Goal: Information Seeking & Learning: Find contact information

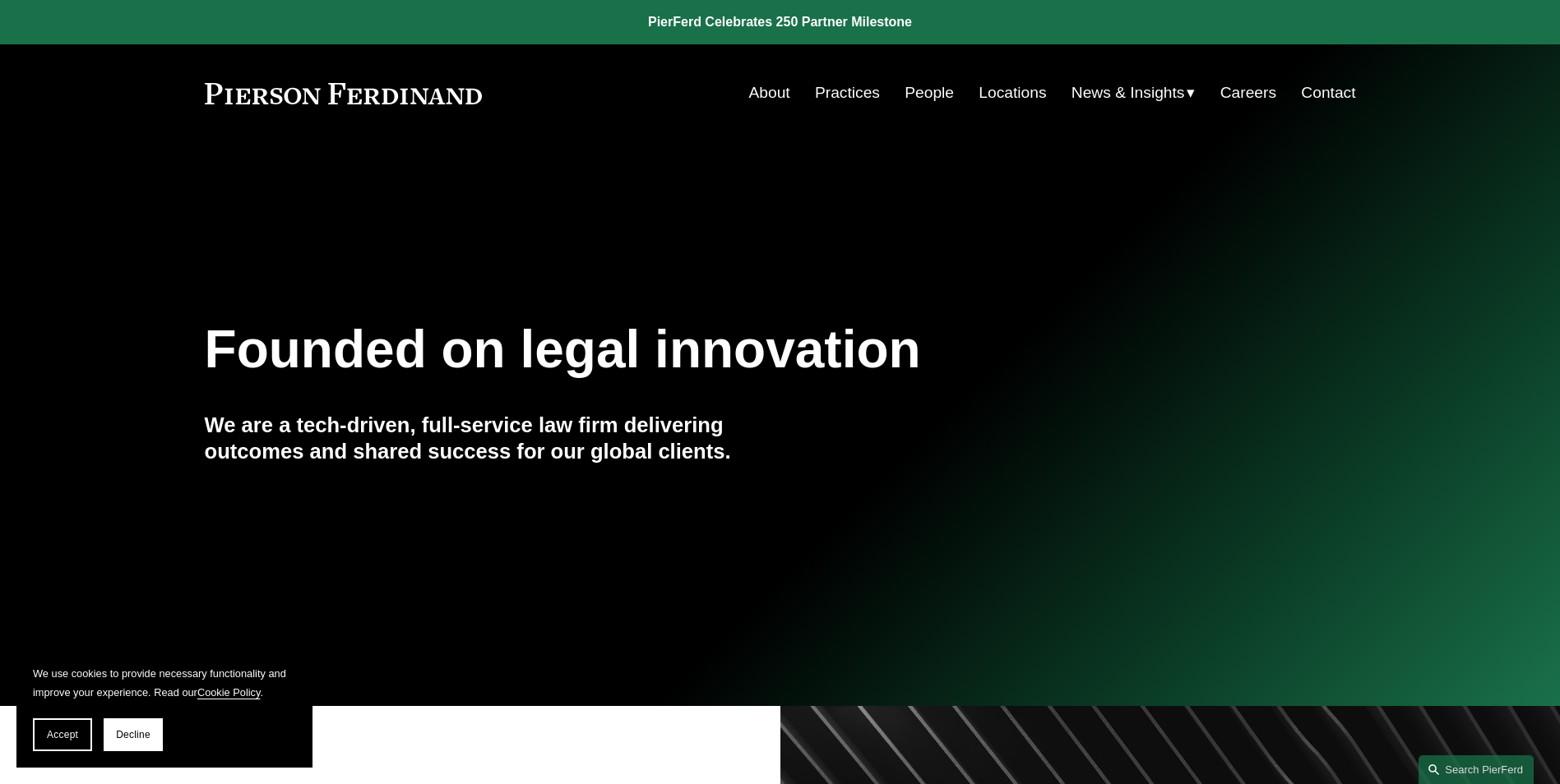
click at [842, 90] on link "Practices" at bounding box center [847, 92] width 65 height 31
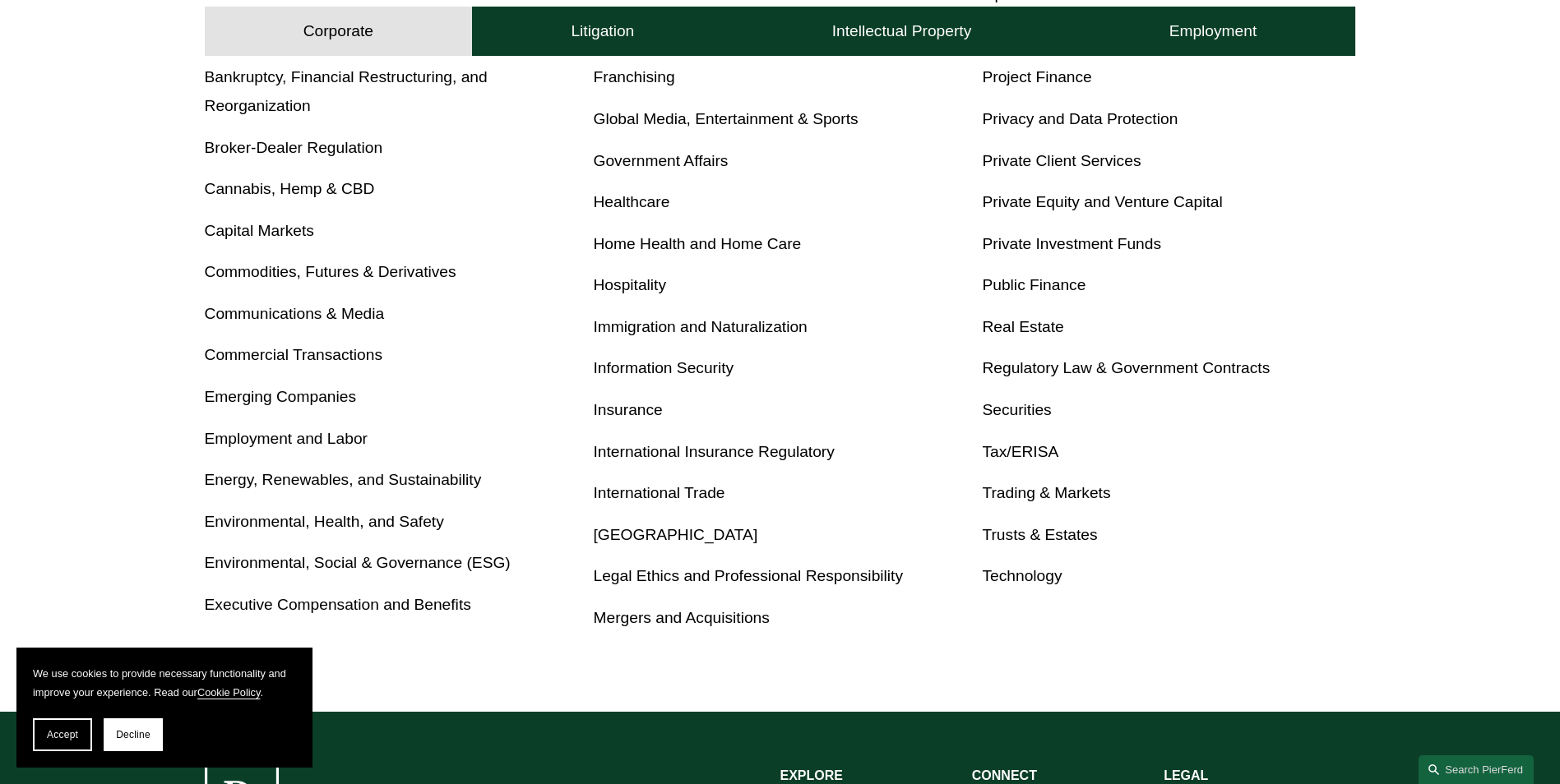
scroll to position [822, 0]
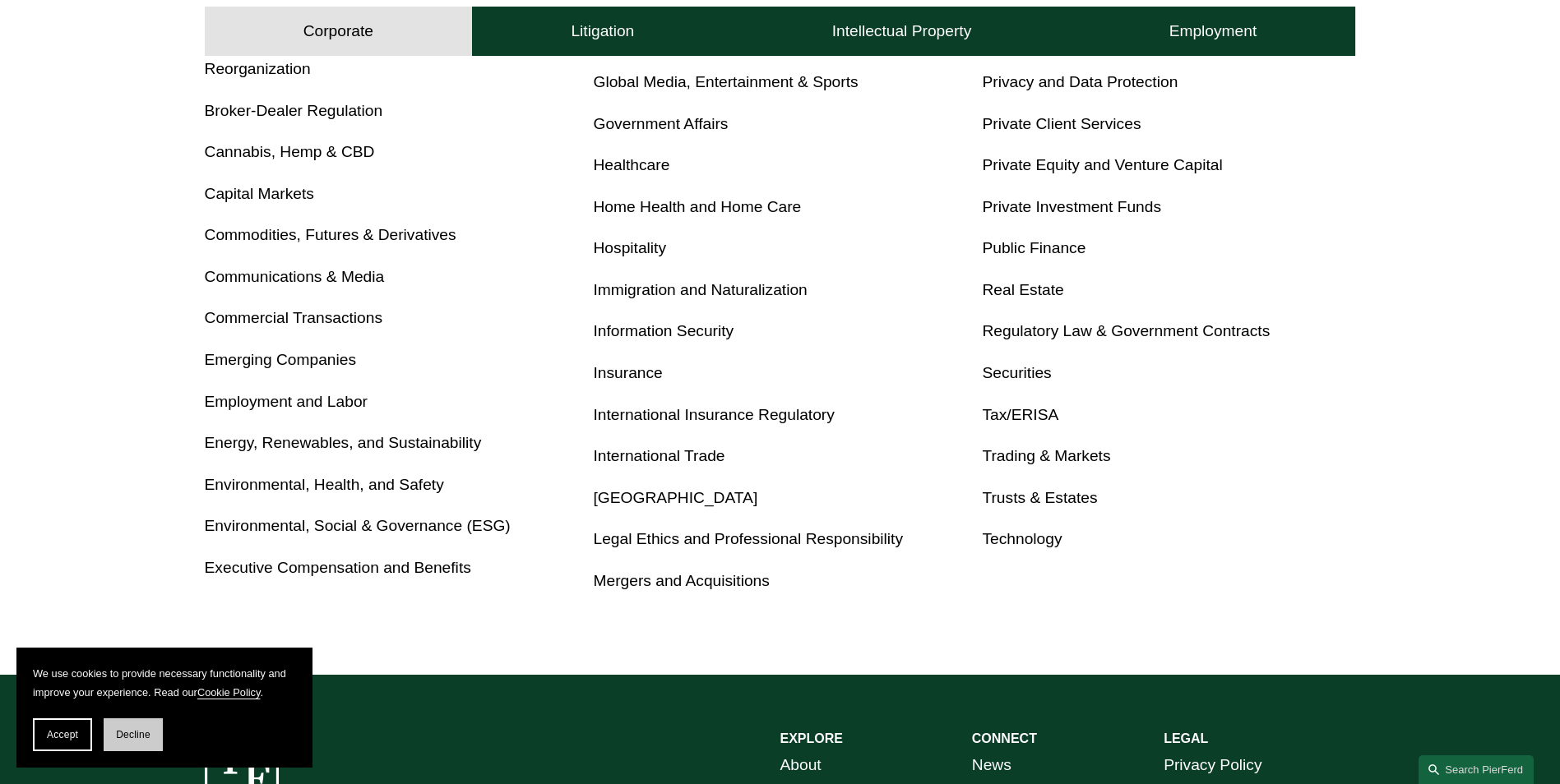
click at [139, 729] on span "Decline" at bounding box center [133, 735] width 35 height 11
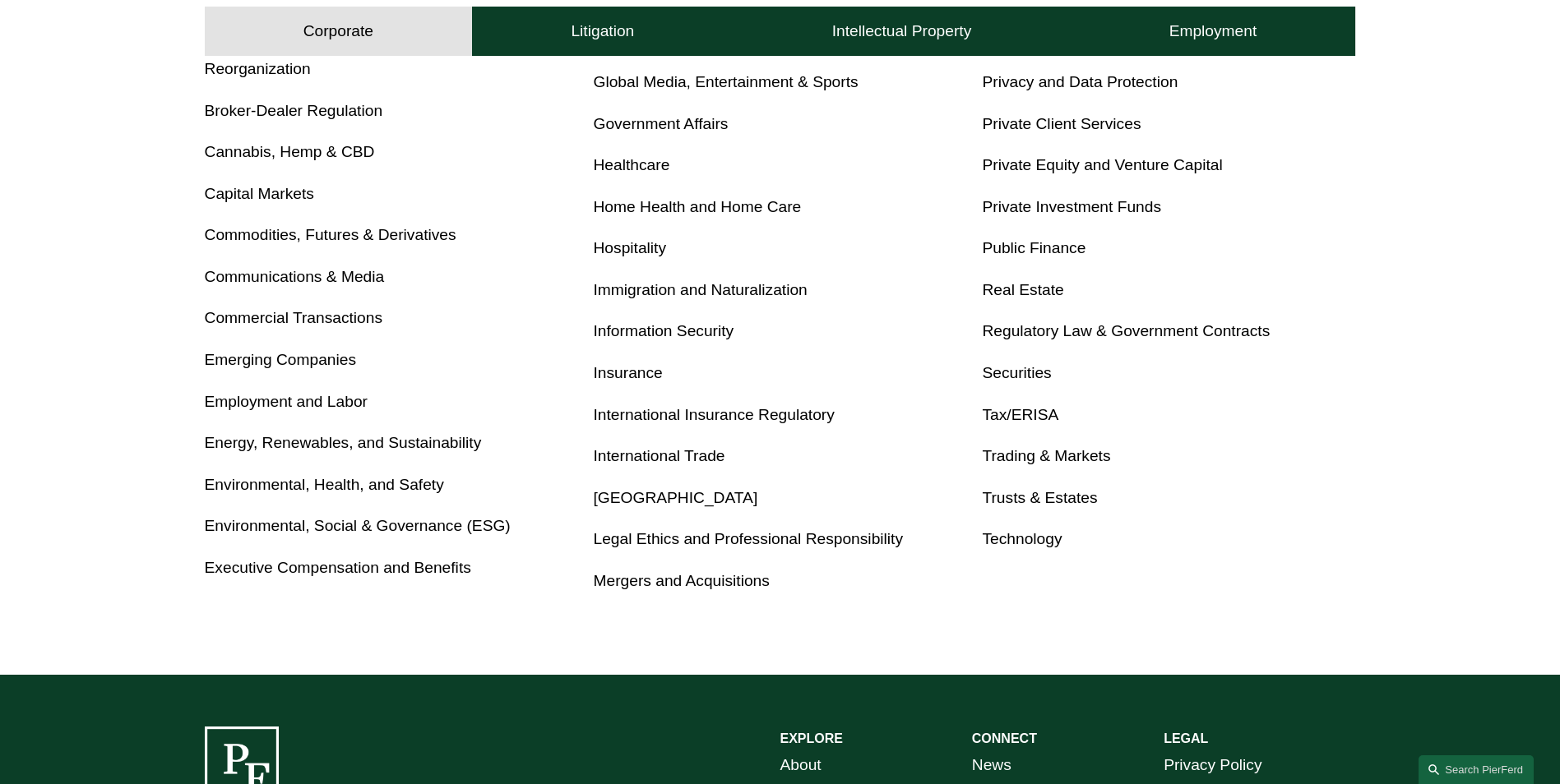
click at [318, 409] on link "Employment and Labor" at bounding box center [286, 401] width 163 height 17
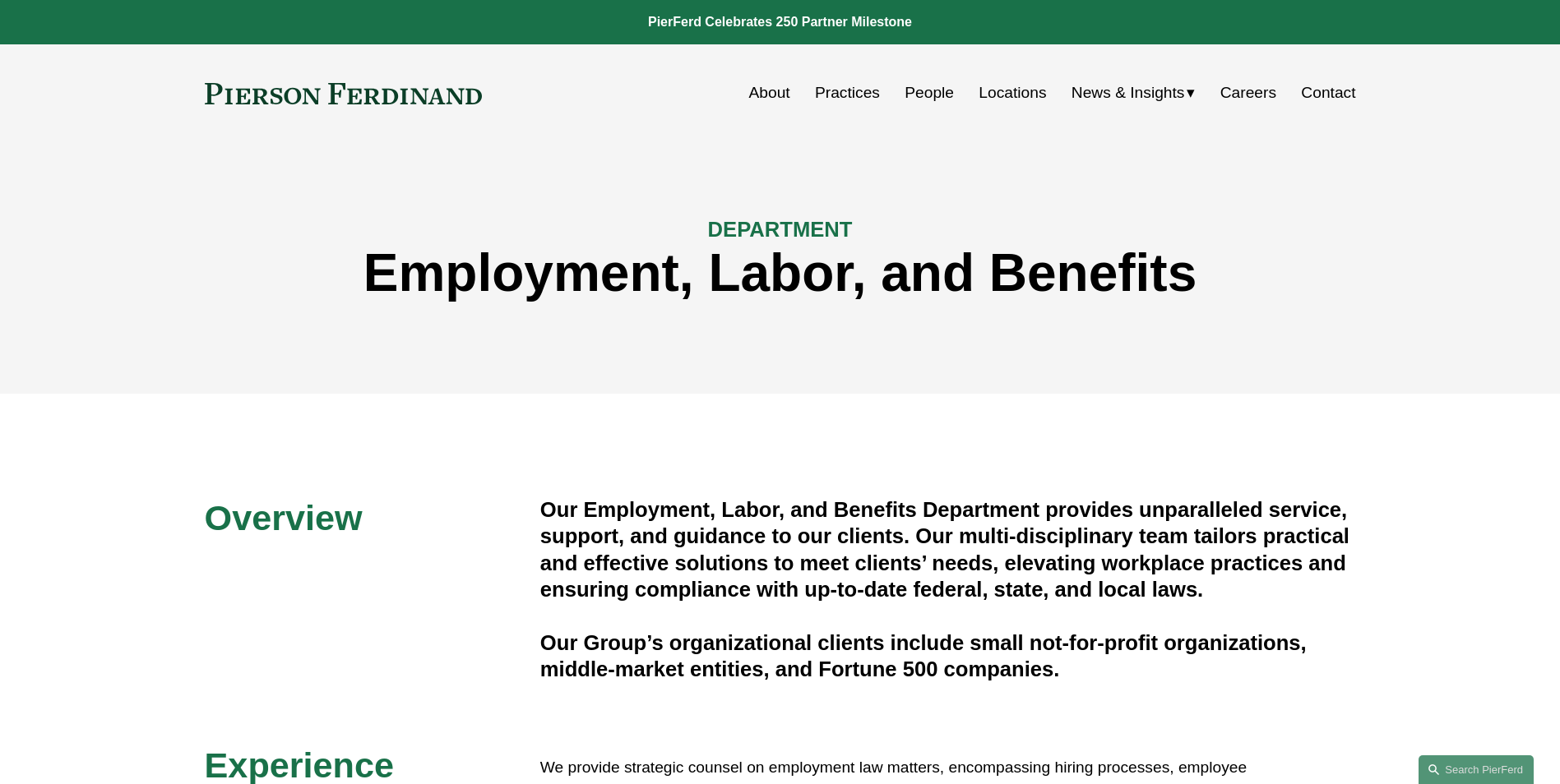
click at [1001, 90] on link "Locations" at bounding box center [1012, 92] width 68 height 31
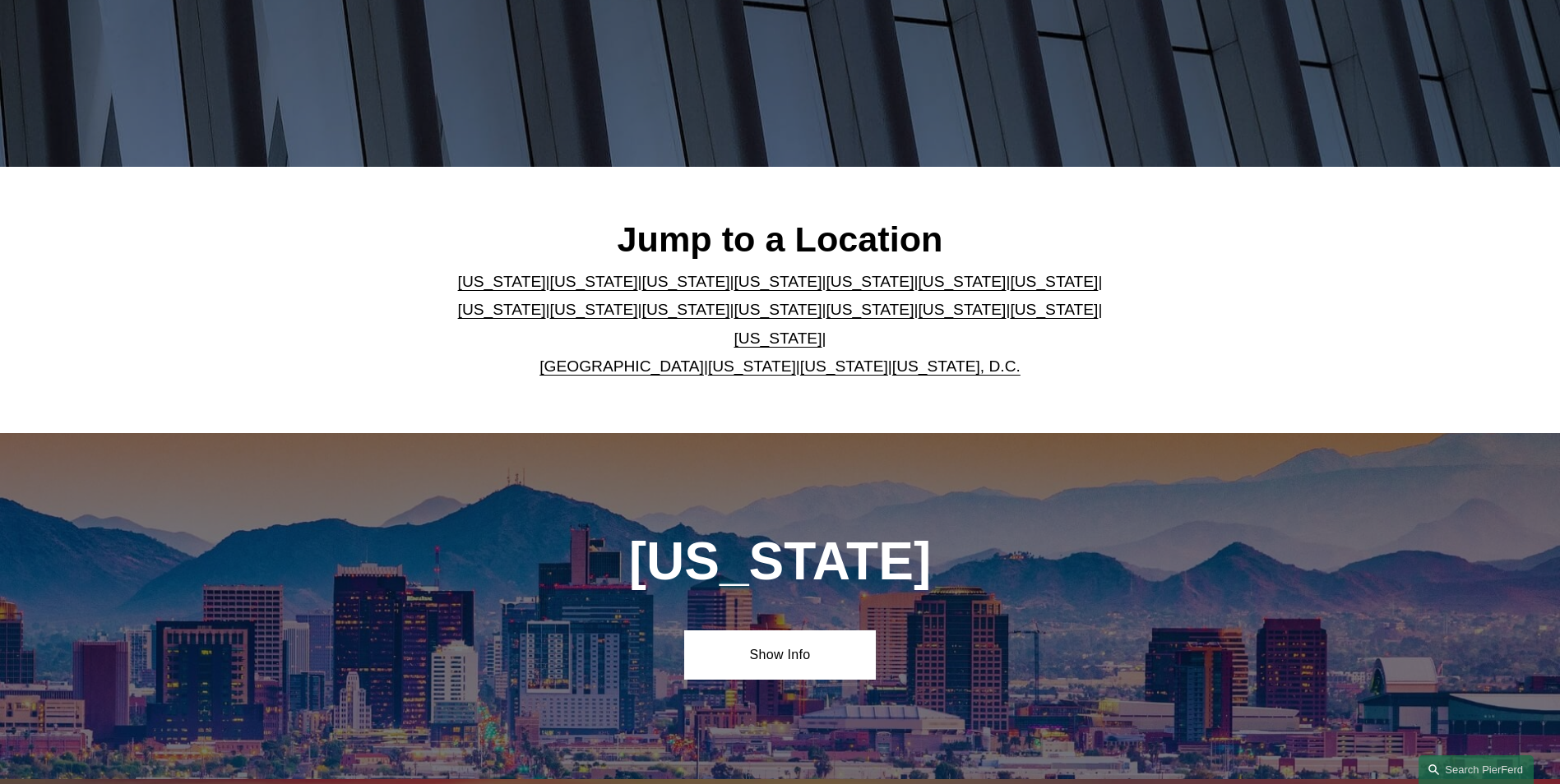
scroll to position [411, 0]
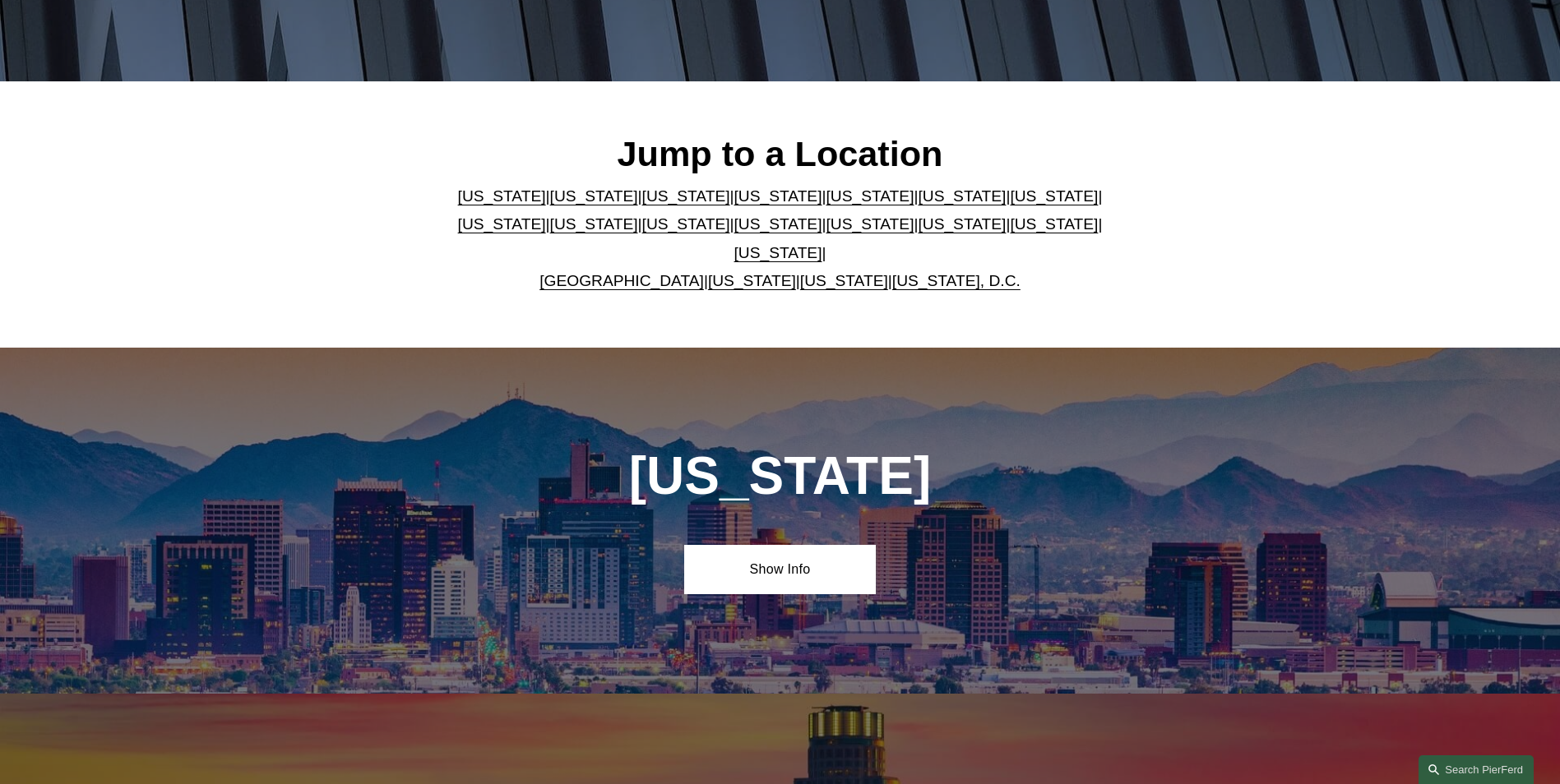
click at [1010, 233] on link "Pennsylvania" at bounding box center [1053, 224] width 88 height 17
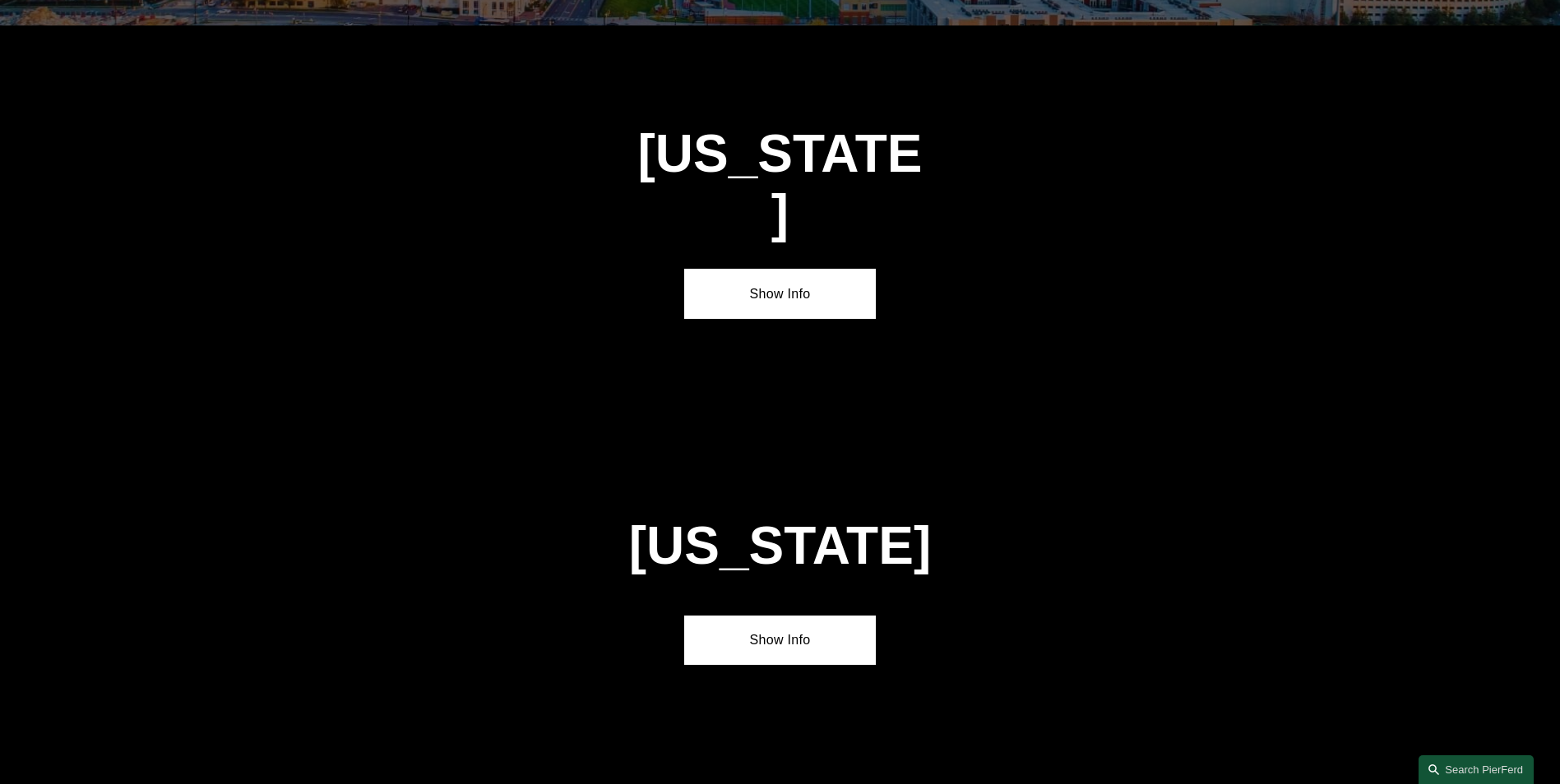
scroll to position [5255, 0]
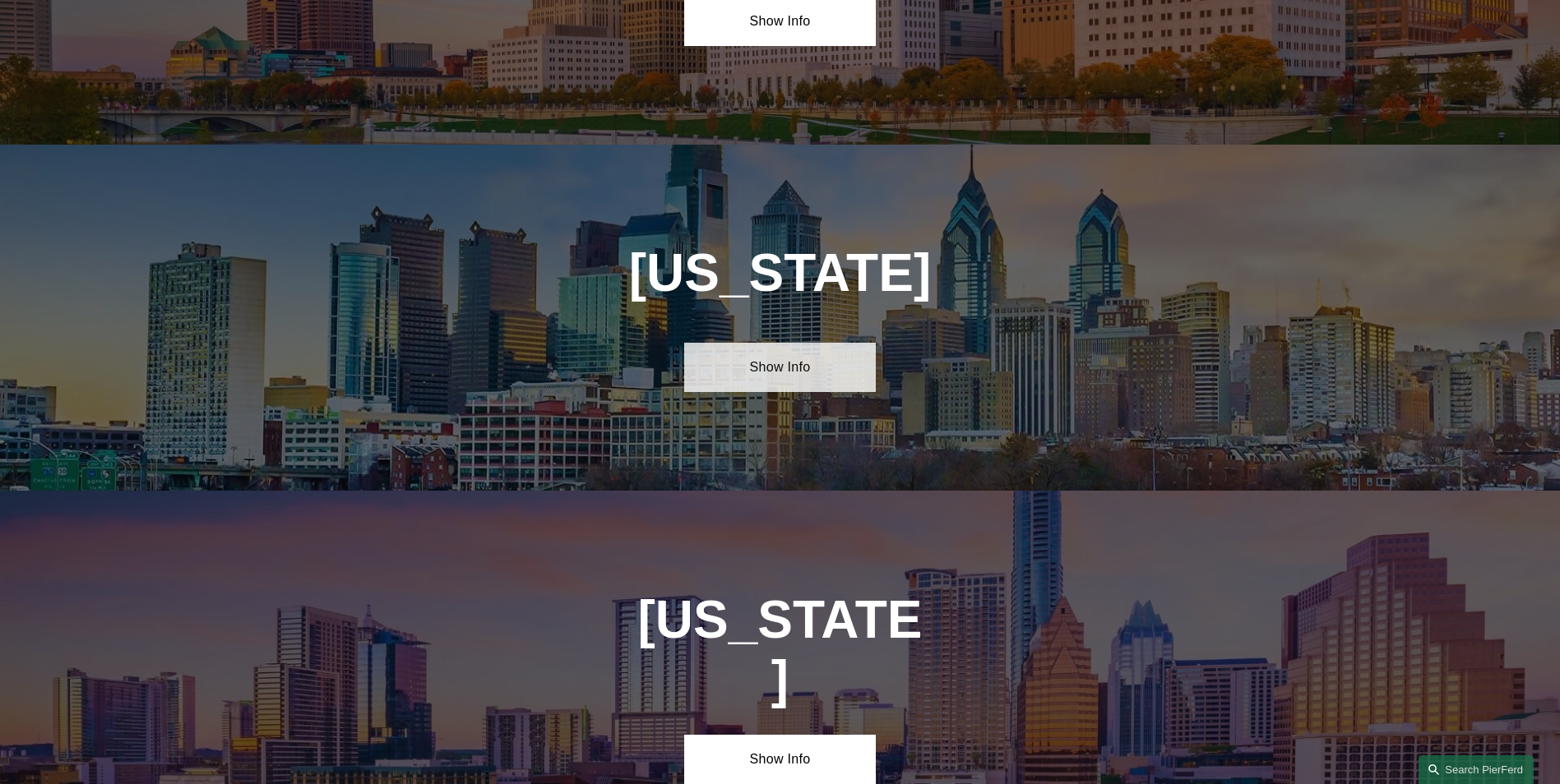
click at [815, 343] on link "Show Info" at bounding box center [780, 368] width 191 height 49
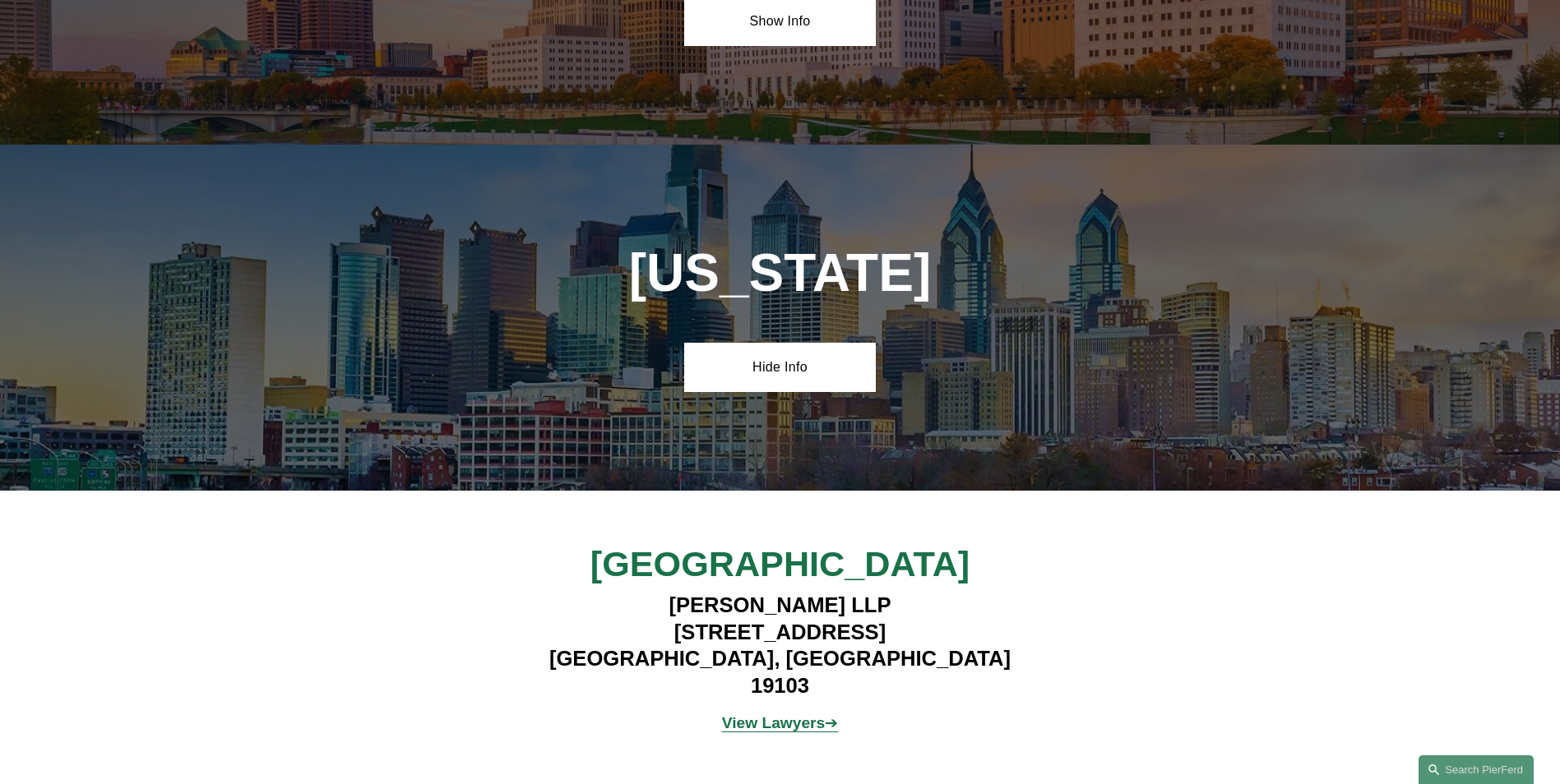
click at [790, 714] on strong "View Lawyers" at bounding box center [774, 723] width 104 height 17
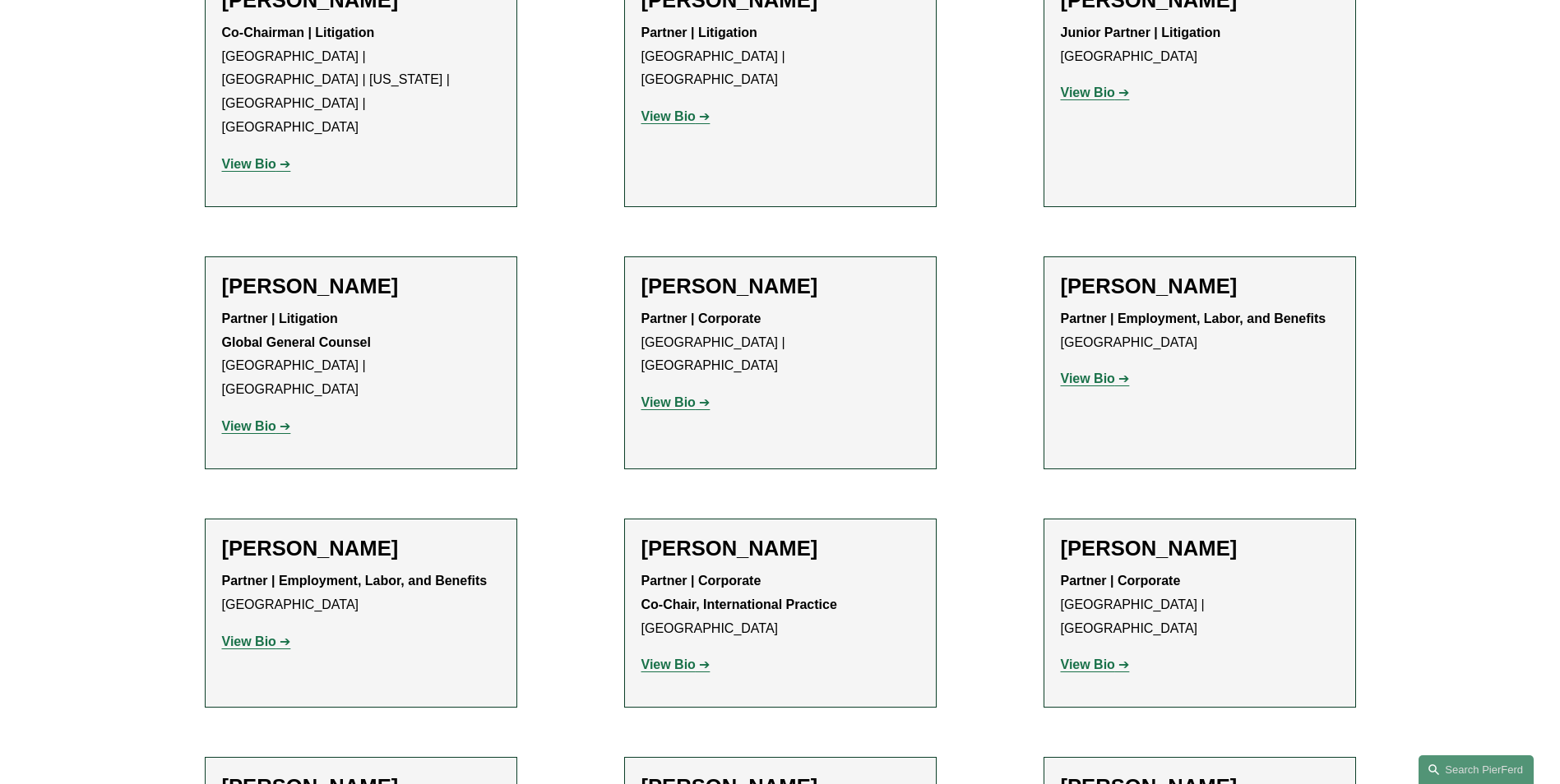
scroll to position [1633, 0]
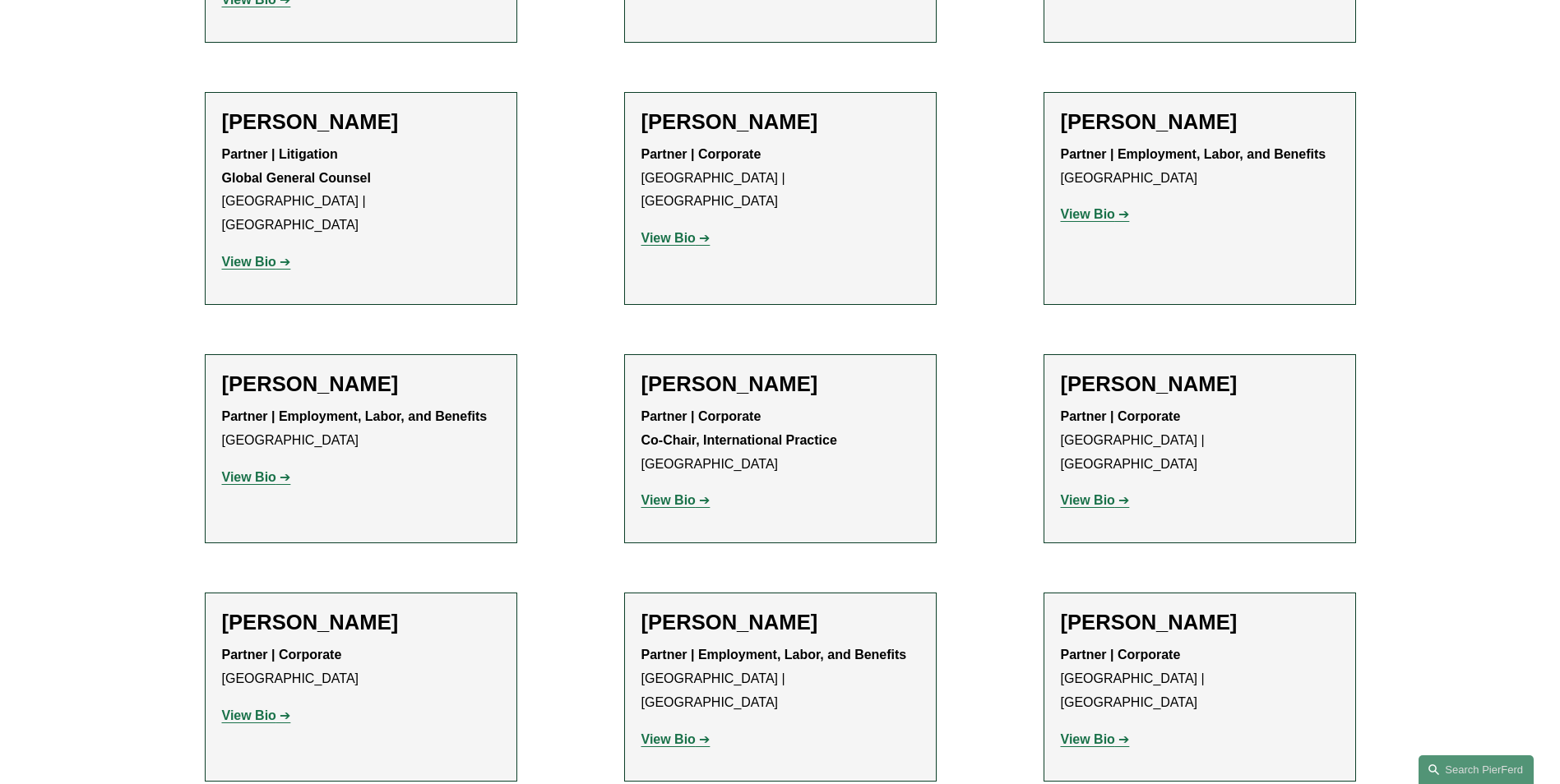
click at [678, 732] on strong "View Bio" at bounding box center [669, 739] width 55 height 14
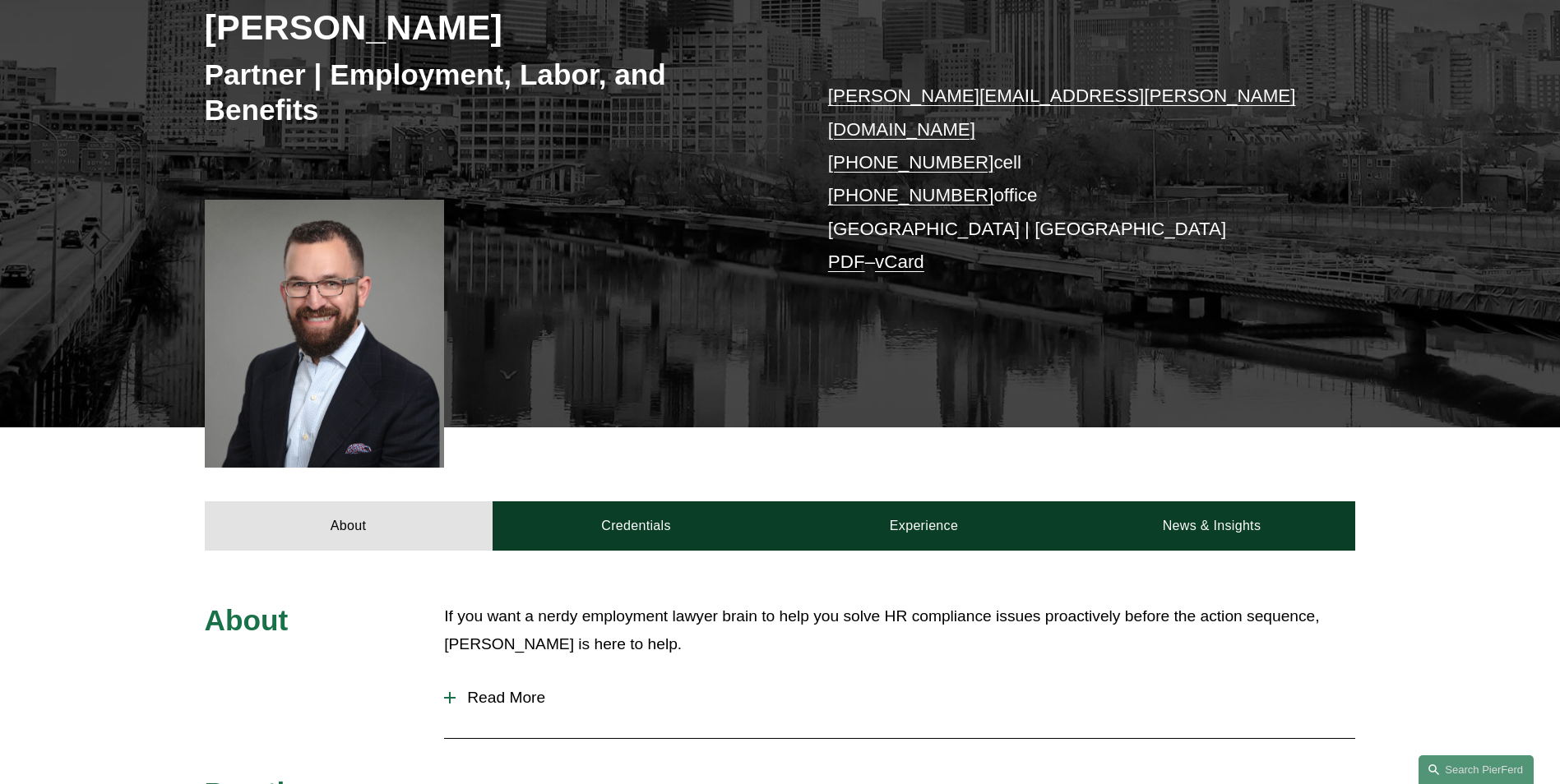
scroll to position [247, 0]
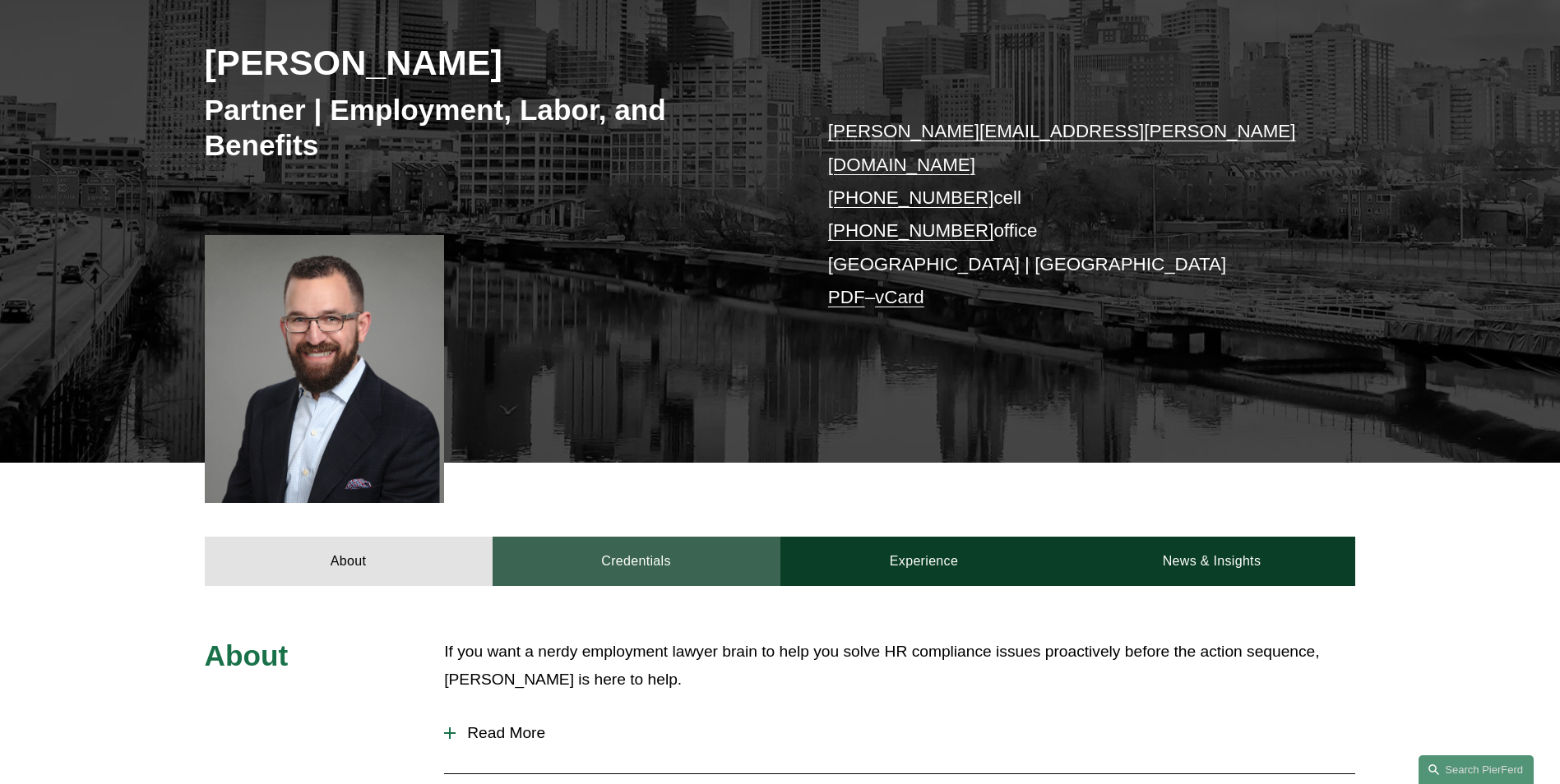
click at [656, 544] on link "Credentials" at bounding box center [636, 562] width 287 height 49
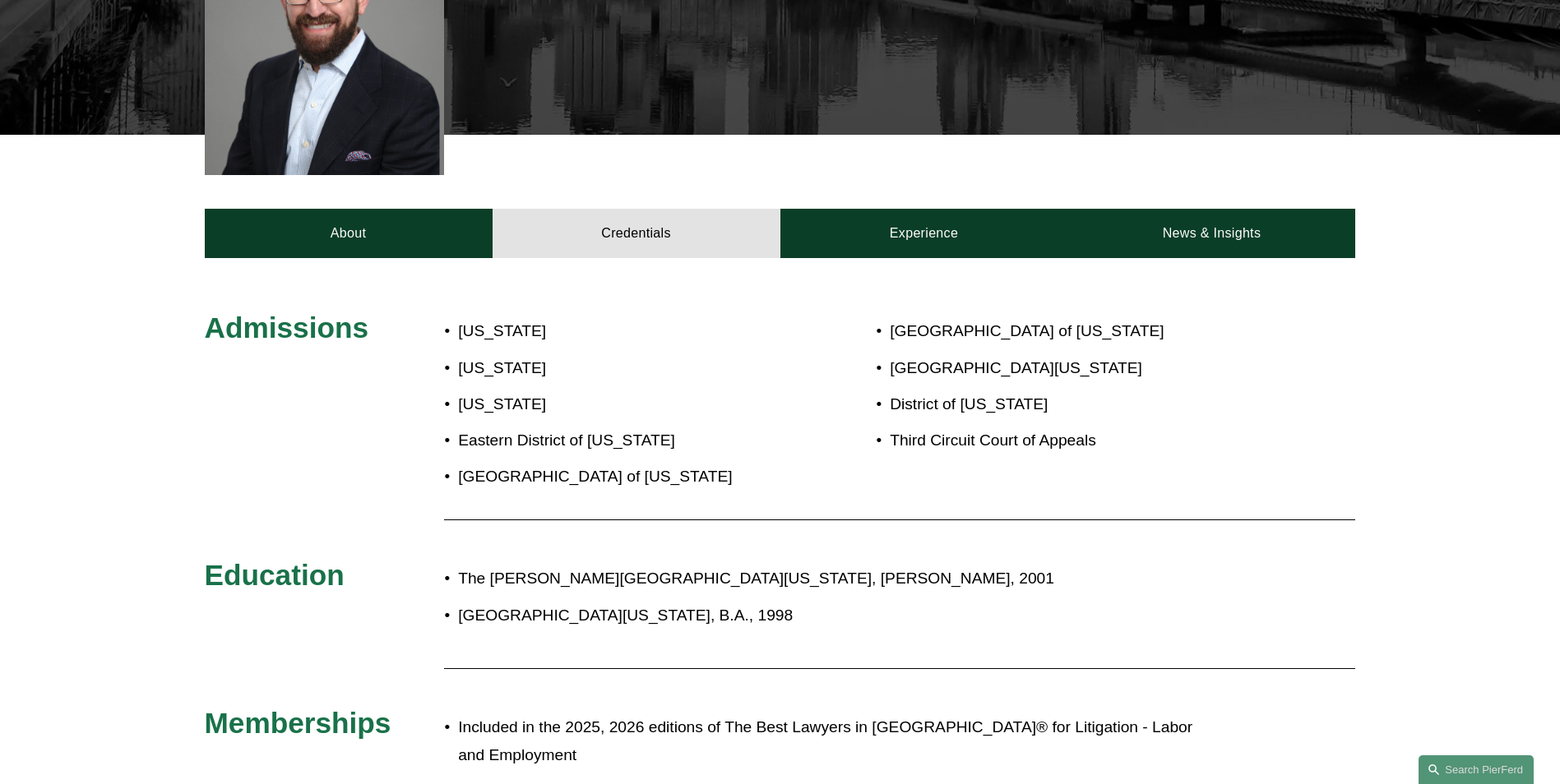
scroll to position [576, 0]
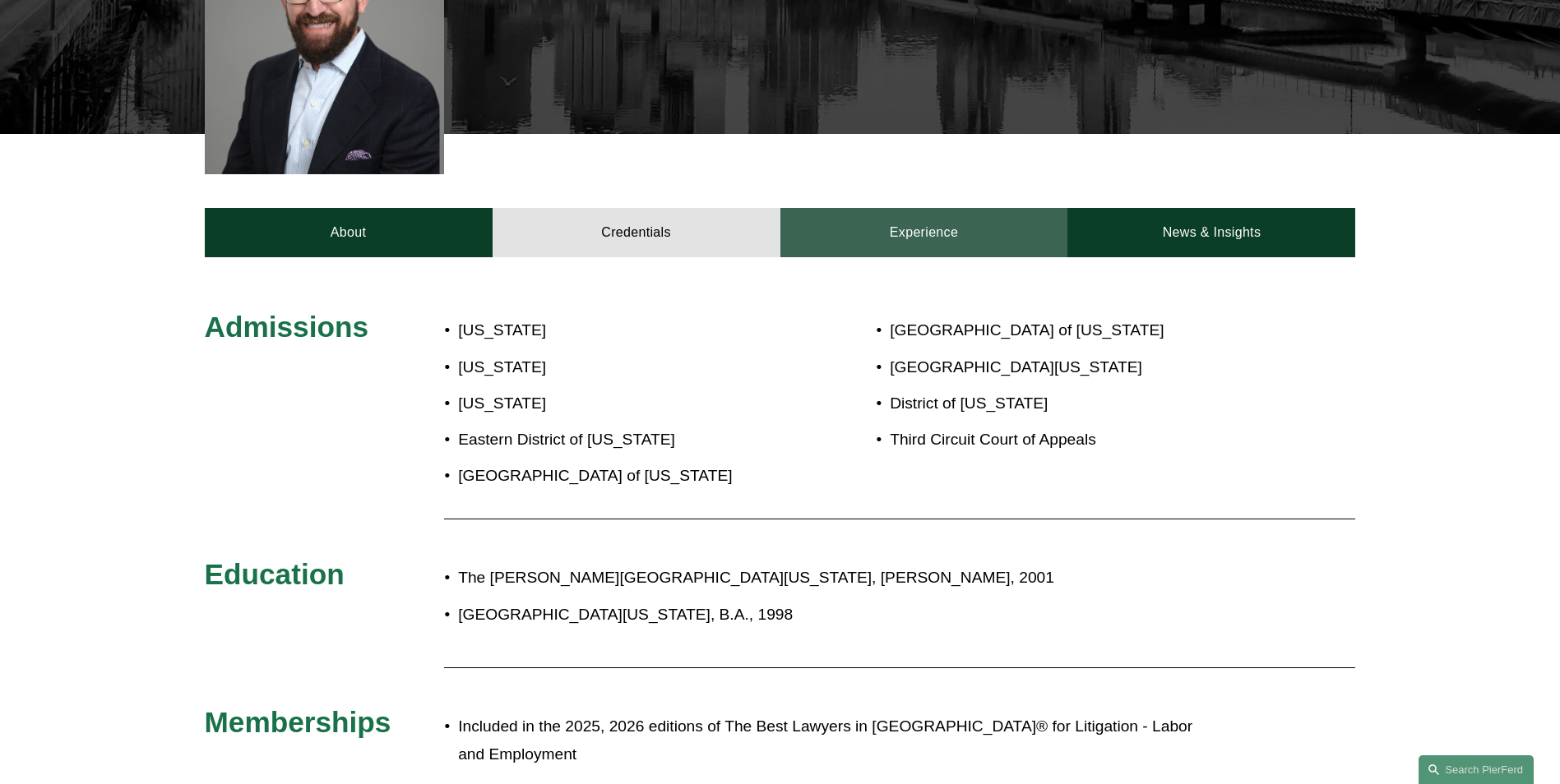
click at [890, 209] on link "Experience" at bounding box center [924, 233] width 287 height 49
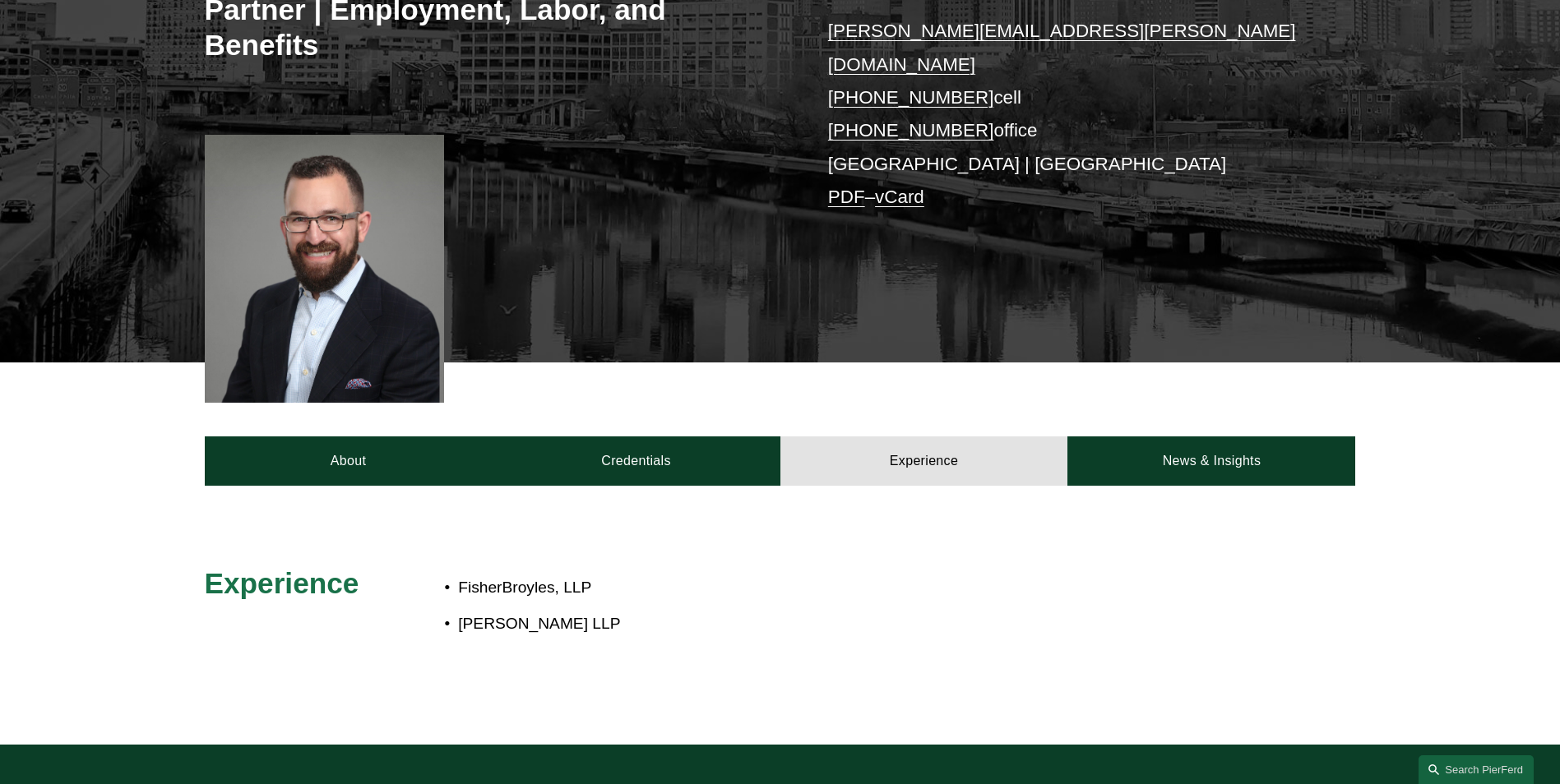
scroll to position [329, 0]
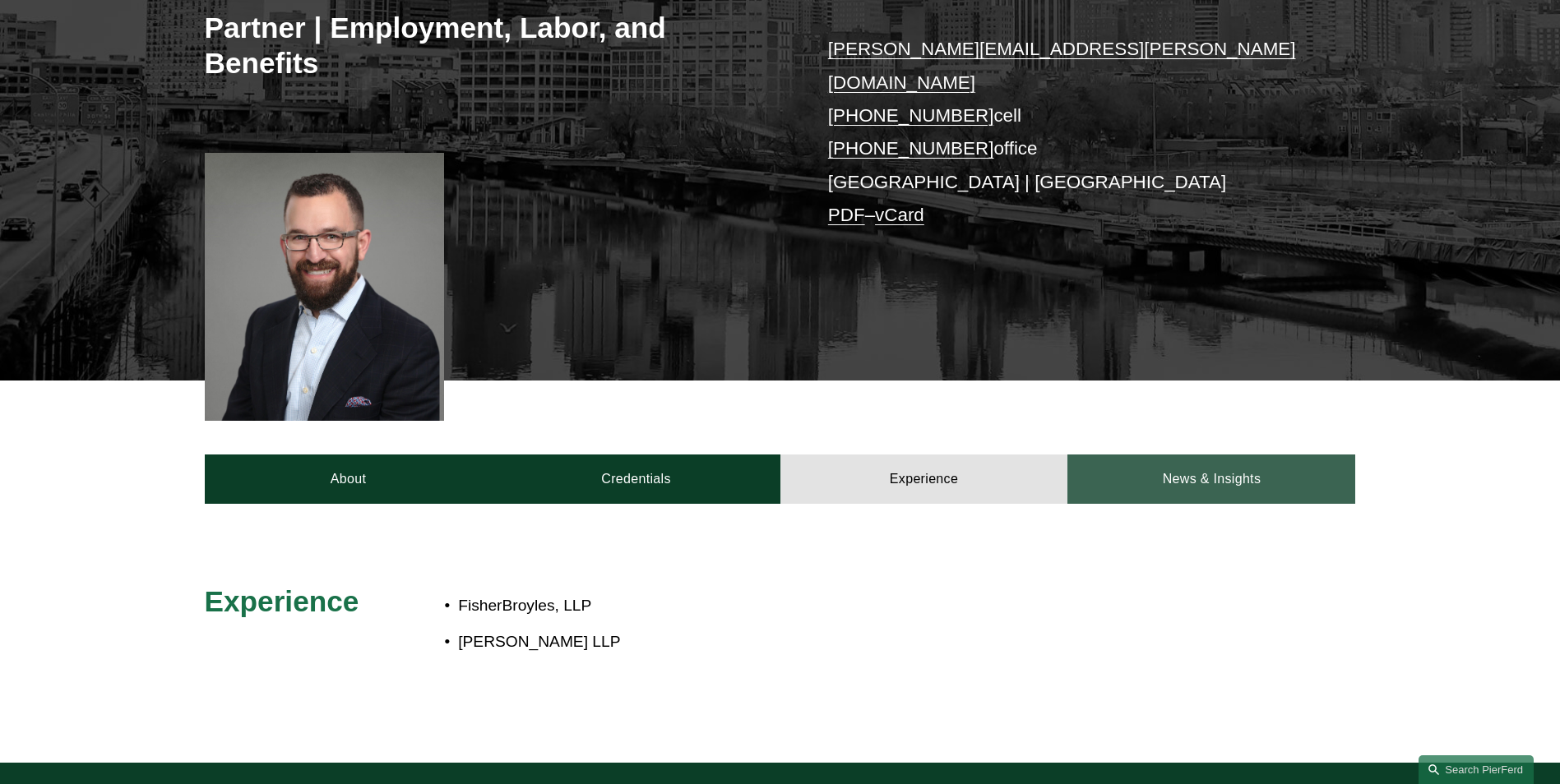
click at [1205, 454] on link "News & Insights" at bounding box center [1210, 479] width 287 height 49
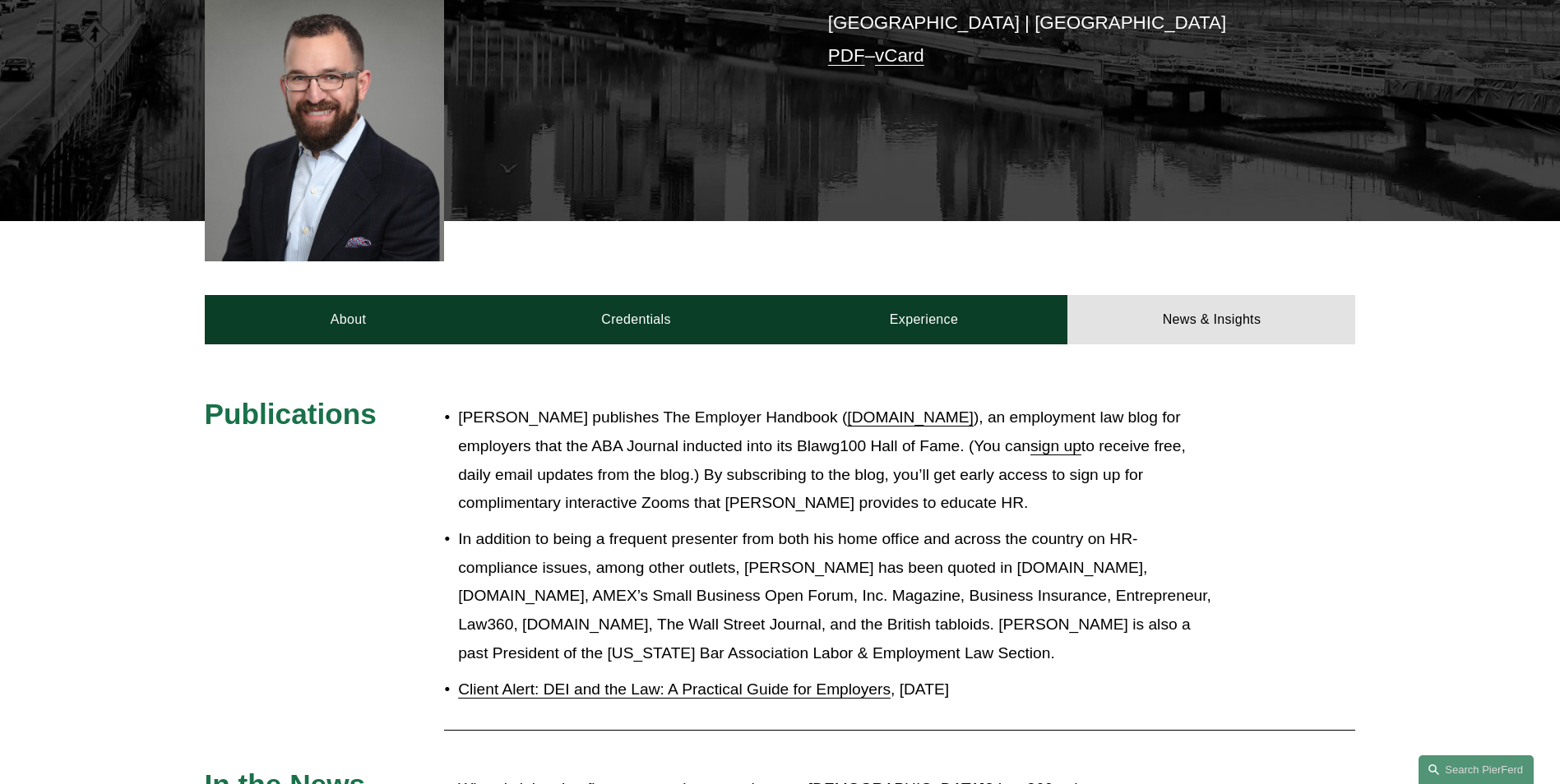
scroll to position [493, 0]
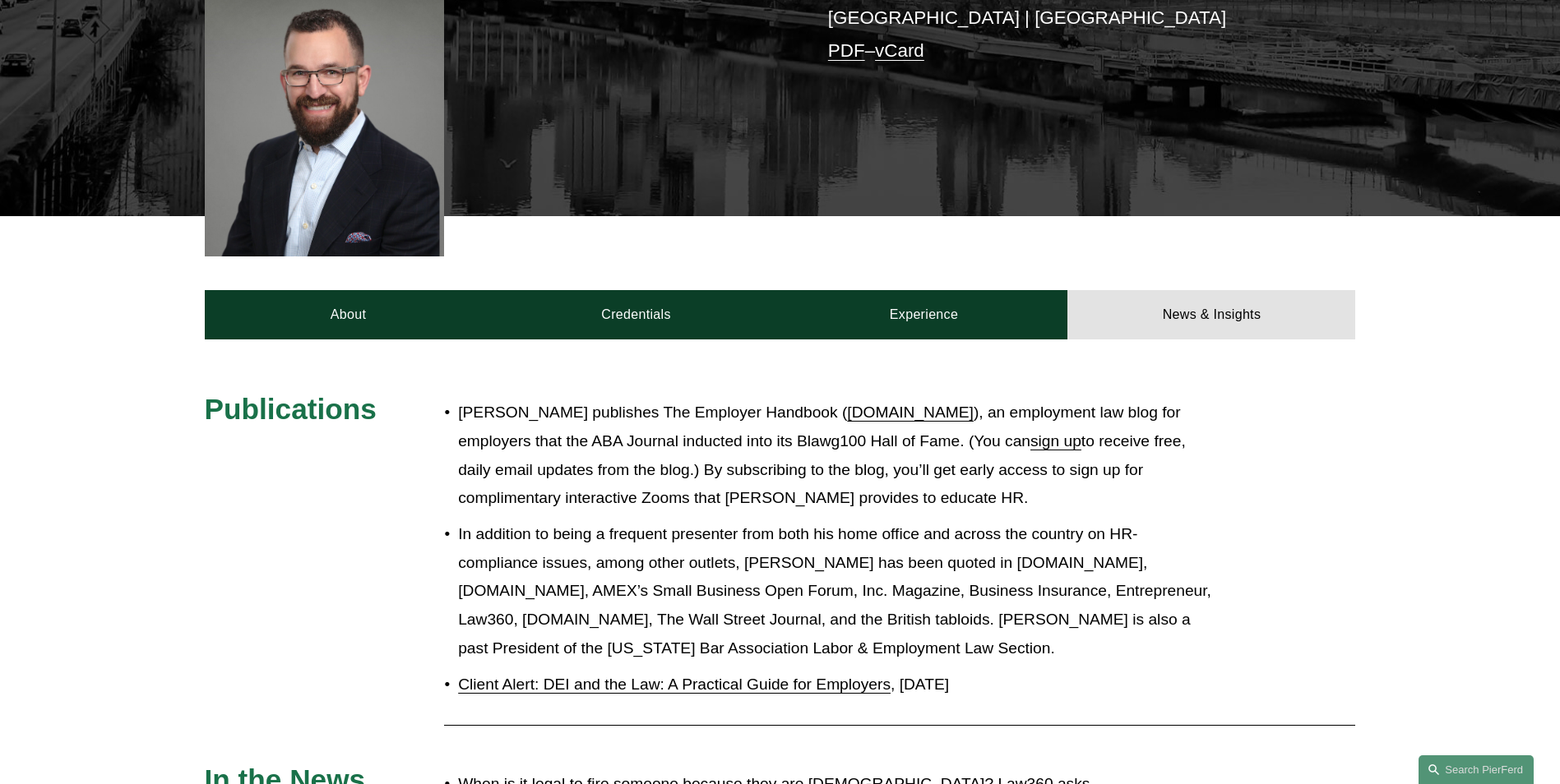
click at [847, 403] on link "[DOMAIN_NAME]" at bounding box center [911, 412] width 126 height 17
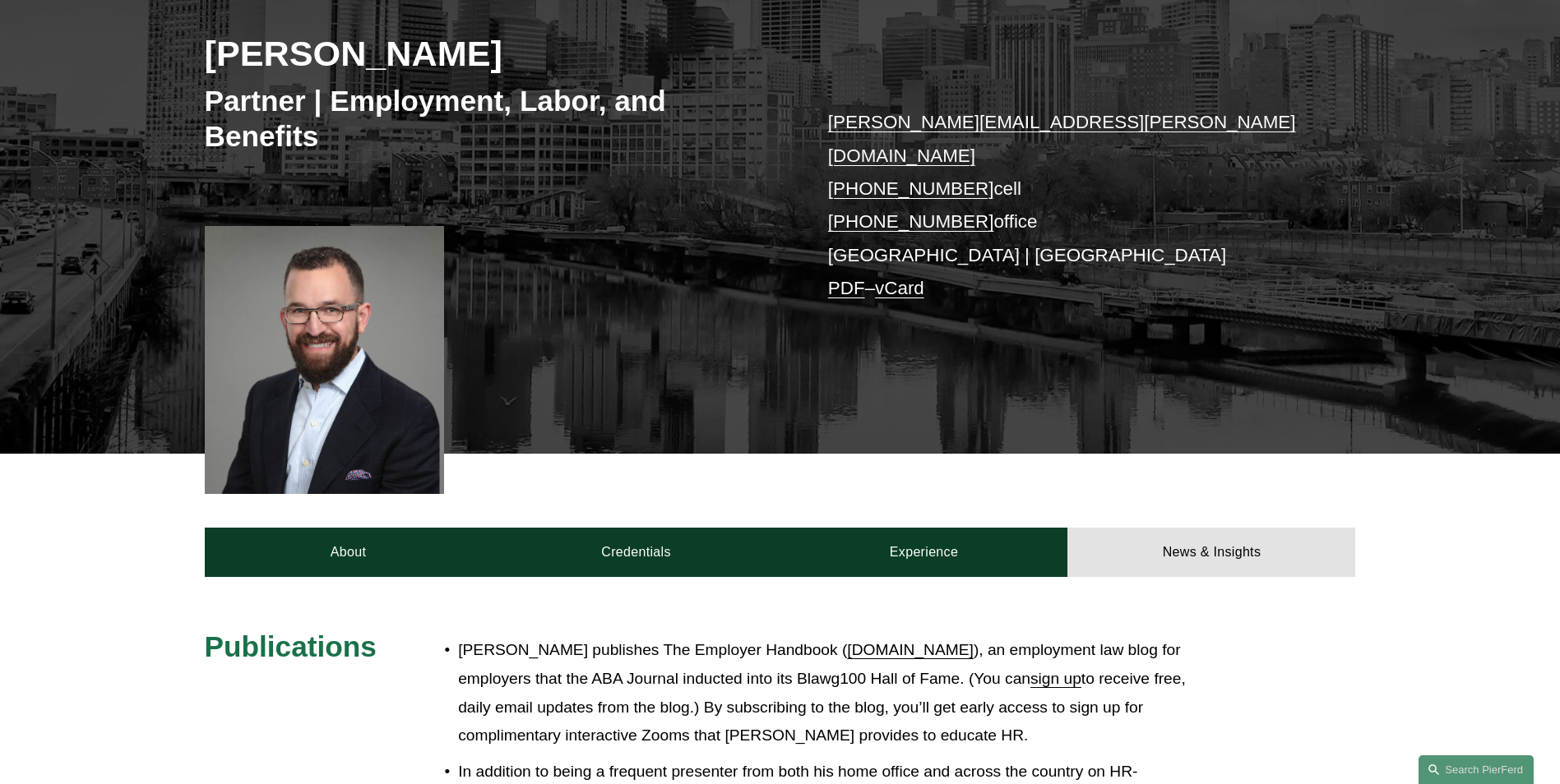
scroll to position [247, 0]
